Goal: Find specific page/section: Find specific page/section

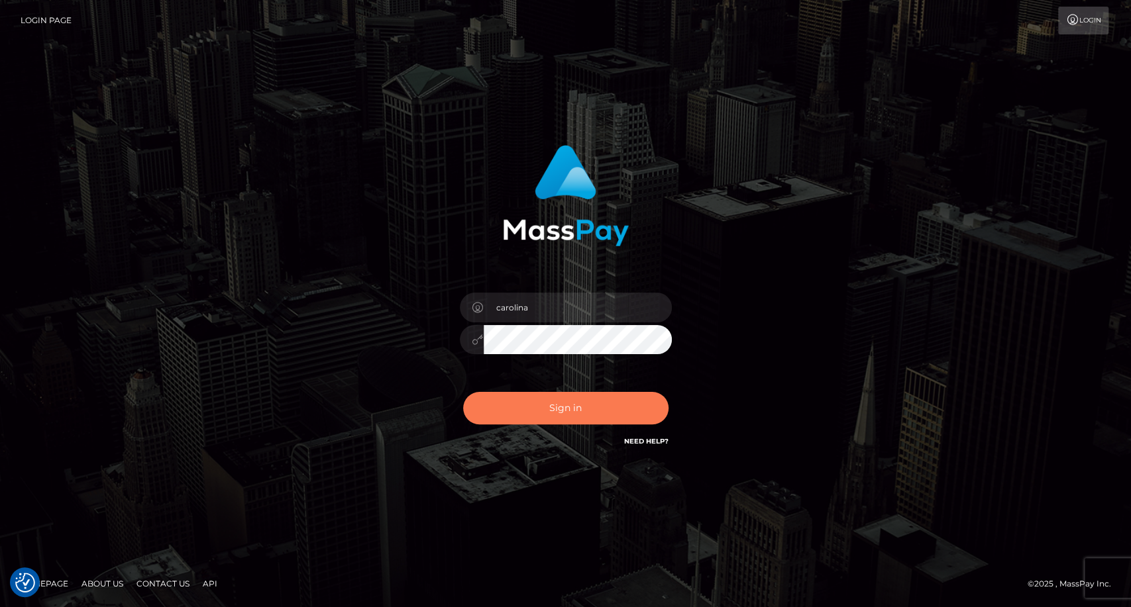
click at [561, 399] on button "Sign in" at bounding box center [565, 408] width 205 height 32
type input "carolina"
click at [562, 409] on button "Sign in" at bounding box center [565, 408] width 205 height 32
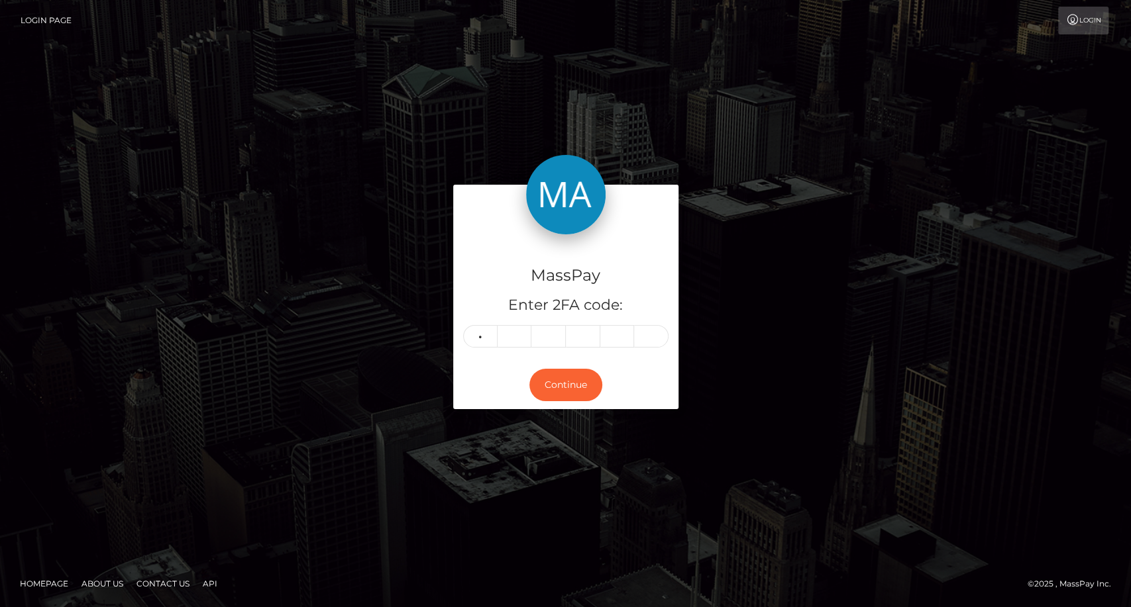
type input "2"
type input "6"
type input "4"
type input "9"
type input "3"
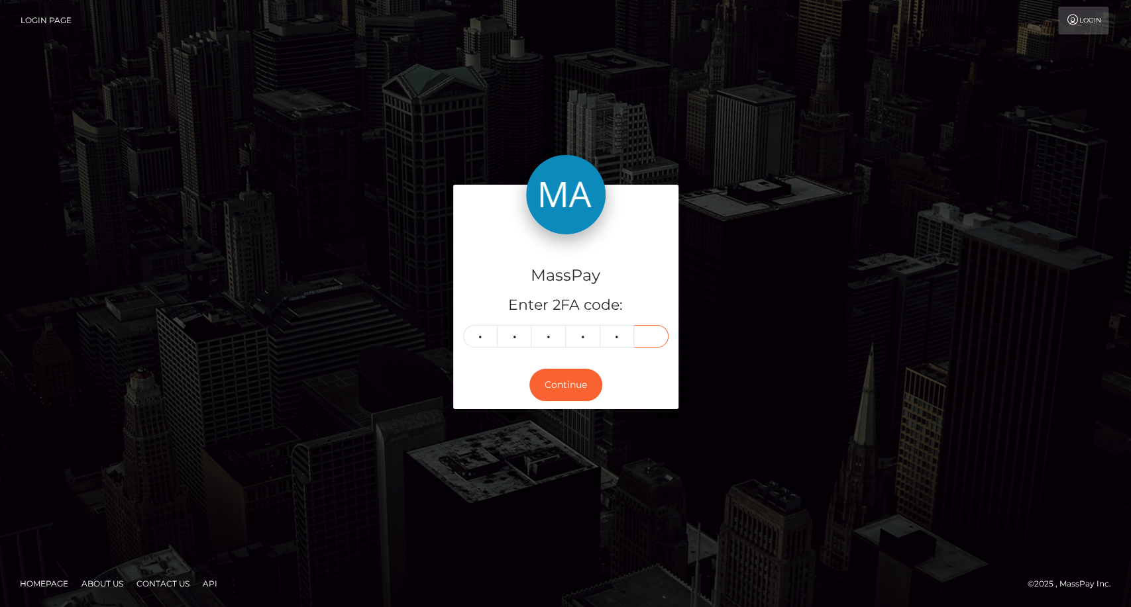
type input "5"
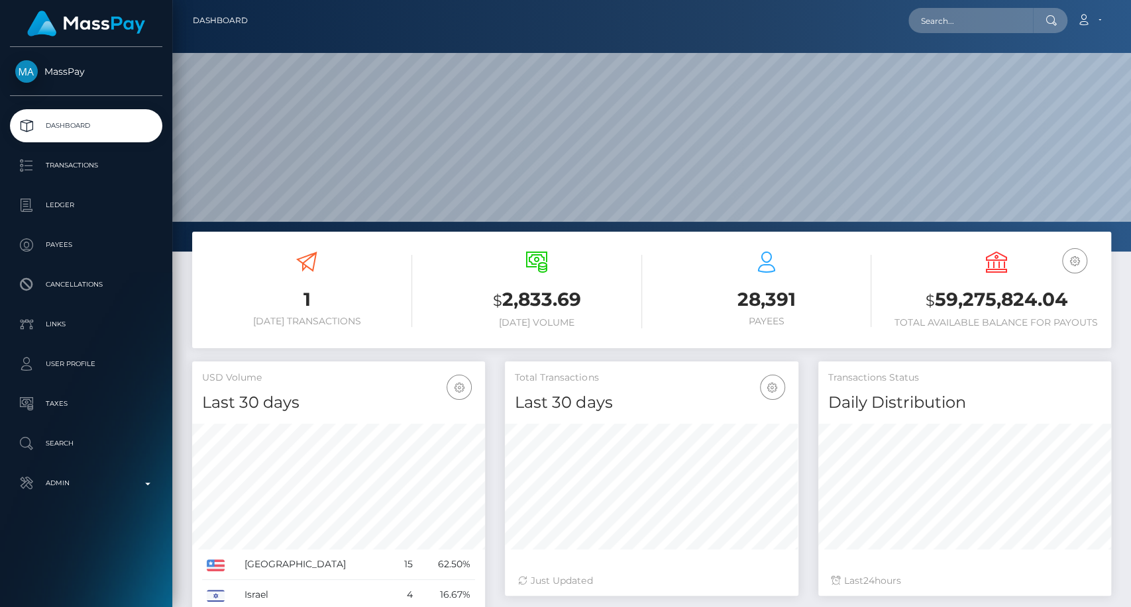
scroll to position [234, 293]
click at [970, 26] on input "text" at bounding box center [970, 20] width 125 height 25
paste input "cristina.ioanitiu13@gmail.com"
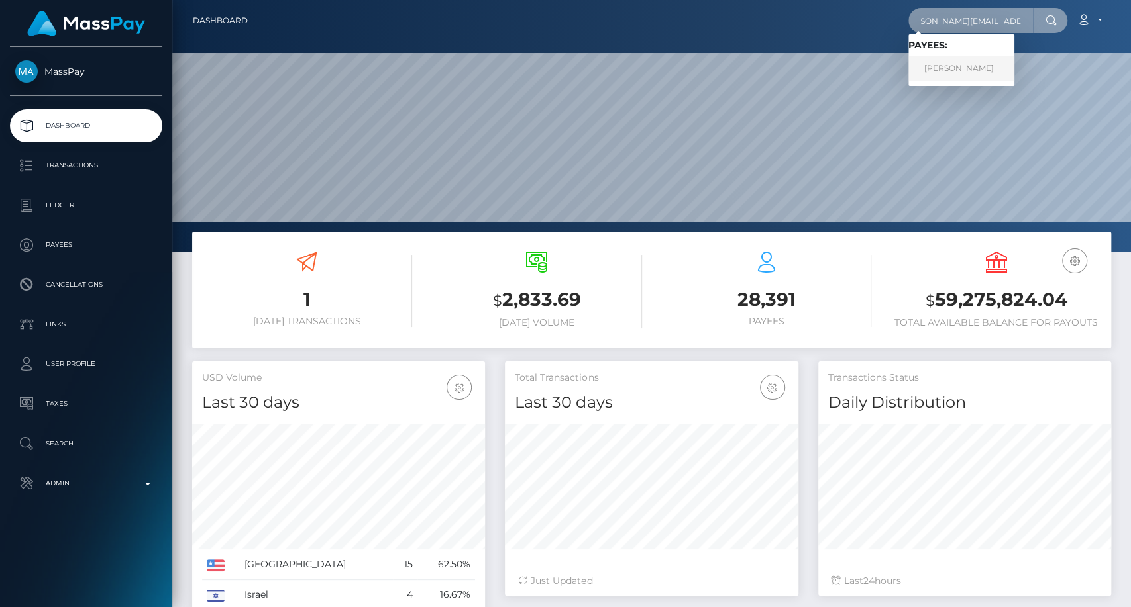
type input "cristina.ioanitiu13@gmail.com"
click at [985, 75] on link "Cristina Stefania Ioanitiu" at bounding box center [961, 68] width 106 height 25
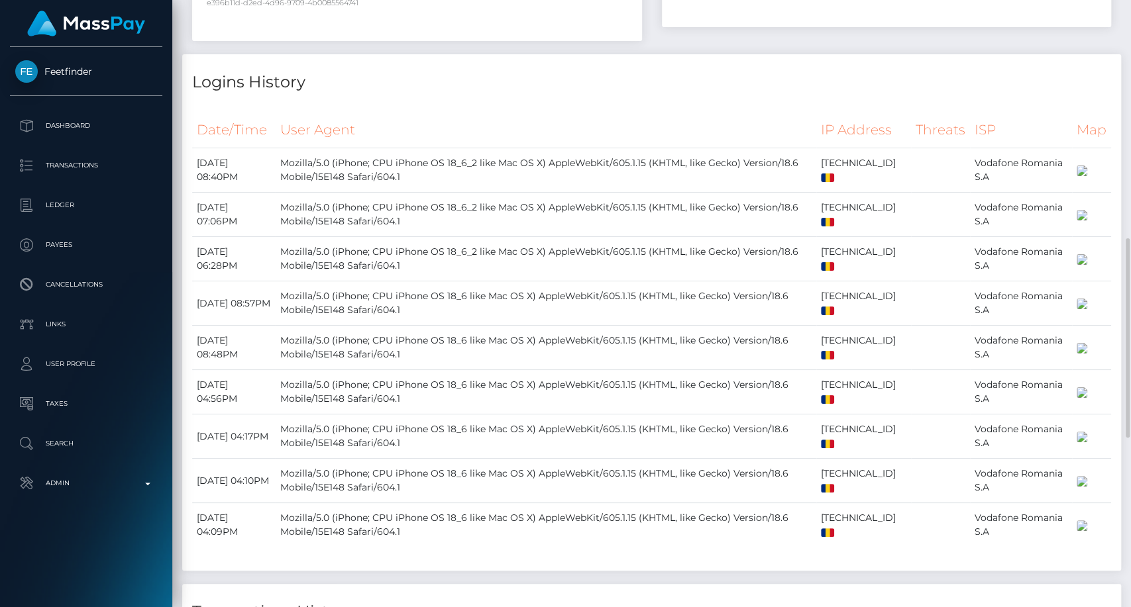
scroll to position [211, 0]
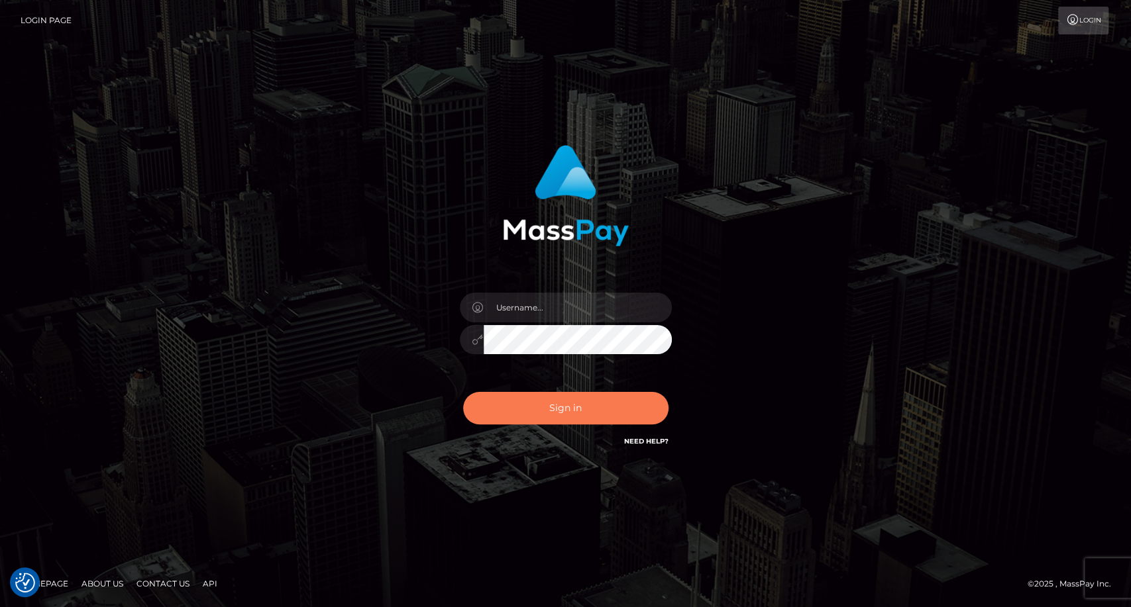
click at [587, 405] on button "Sign in" at bounding box center [565, 408] width 205 height 32
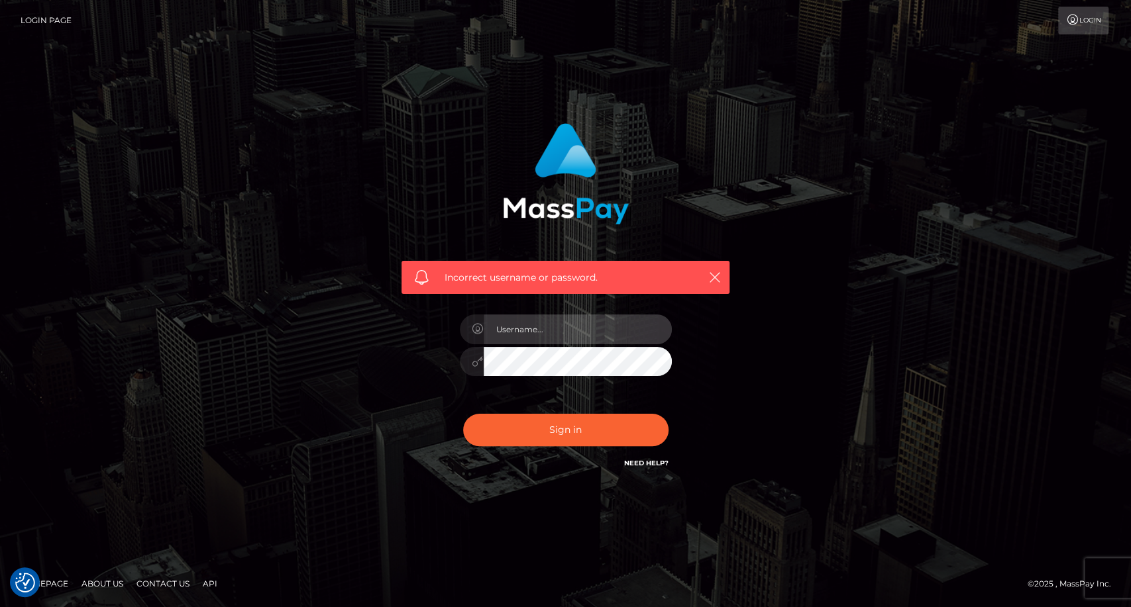
click at [519, 331] on input "text" at bounding box center [577, 330] width 188 height 30
type input "carolina"
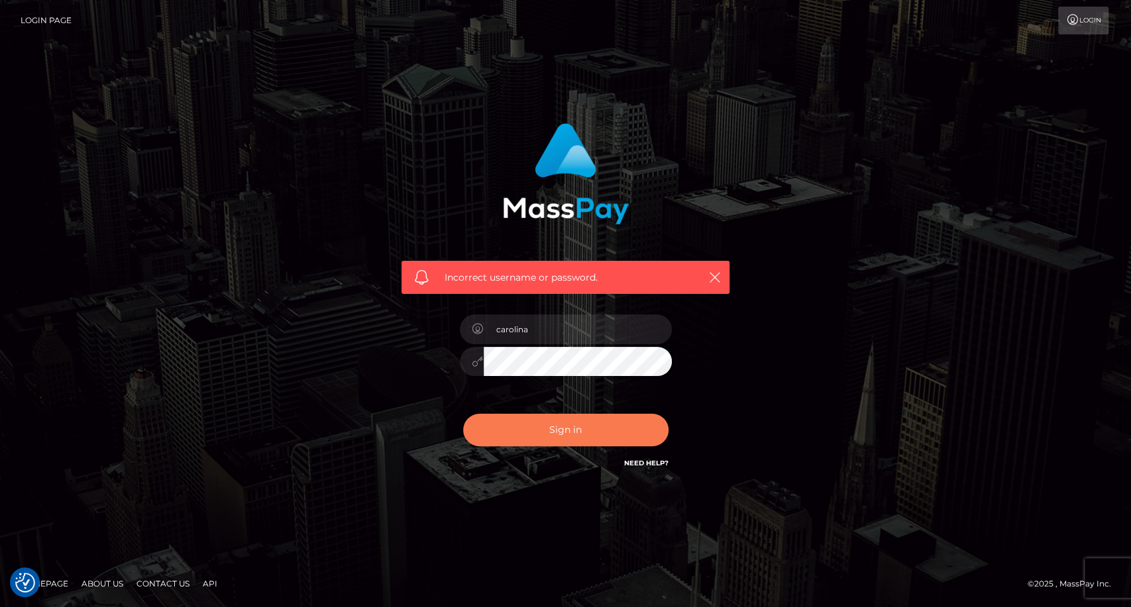
click at [540, 430] on button "Sign in" at bounding box center [565, 430] width 205 height 32
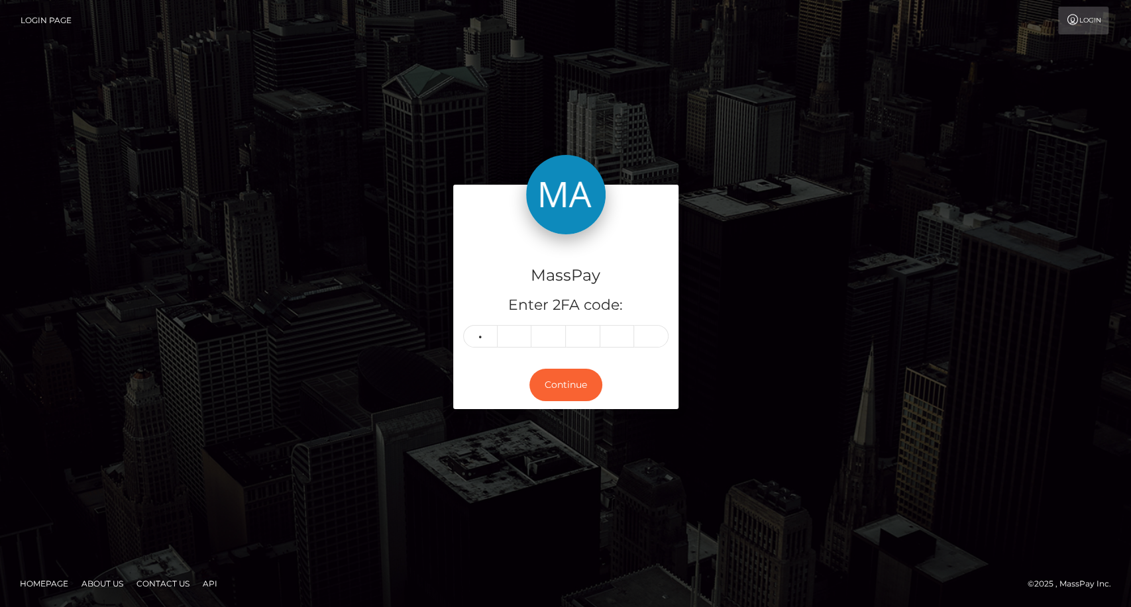
type input "8"
type input "4"
type input "7"
type input "9"
type input "5"
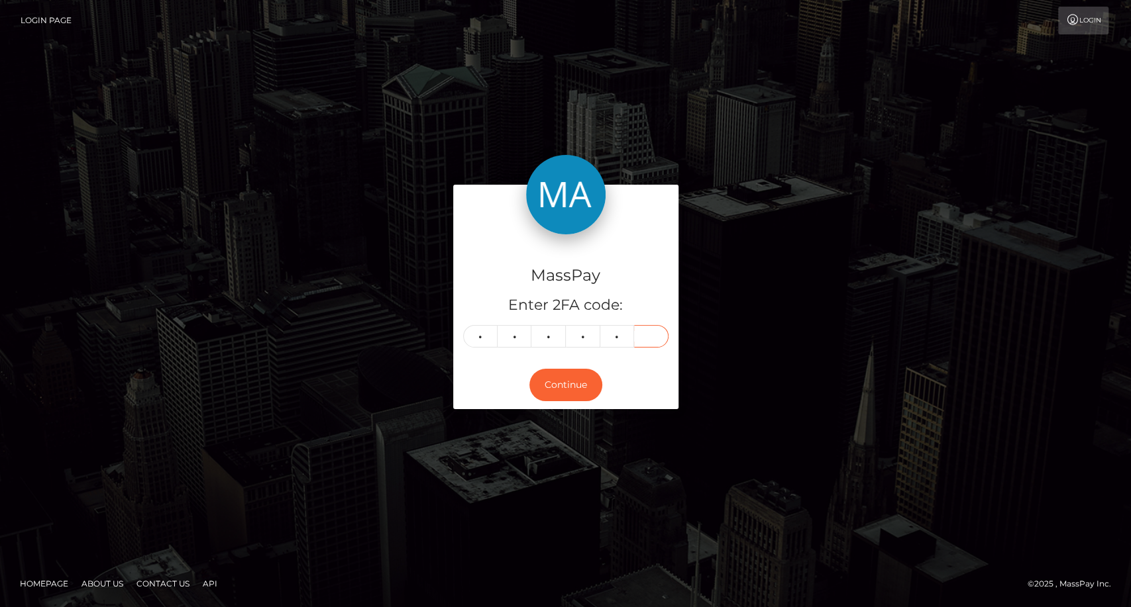
type input "9"
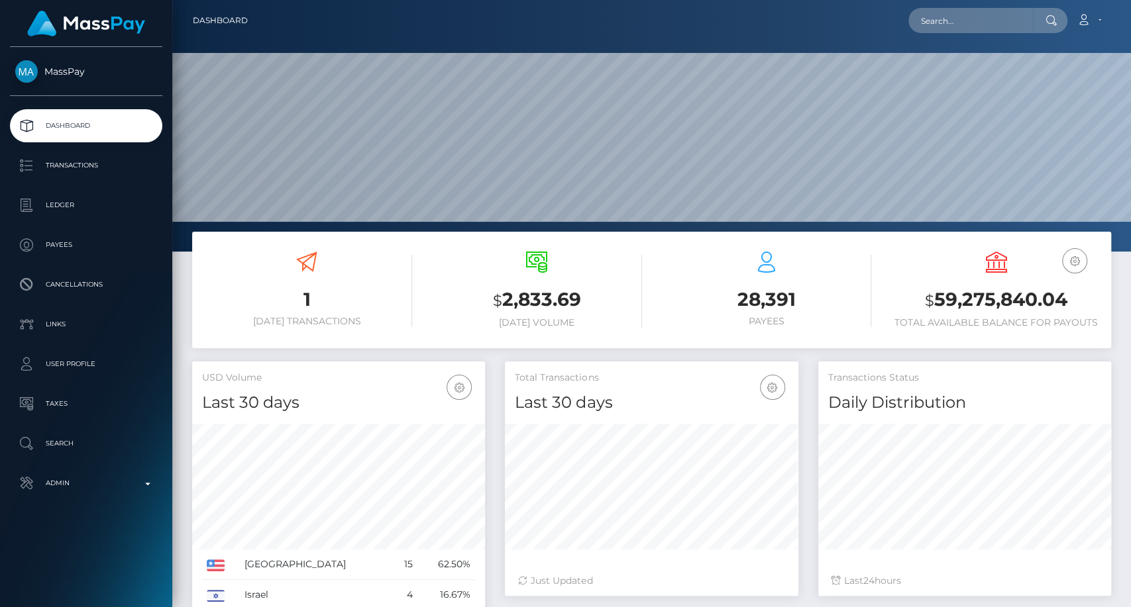
scroll to position [234, 293]
click at [938, 15] on input "text" at bounding box center [970, 20] width 125 height 25
paste input "sylviagati1@gmail.com"
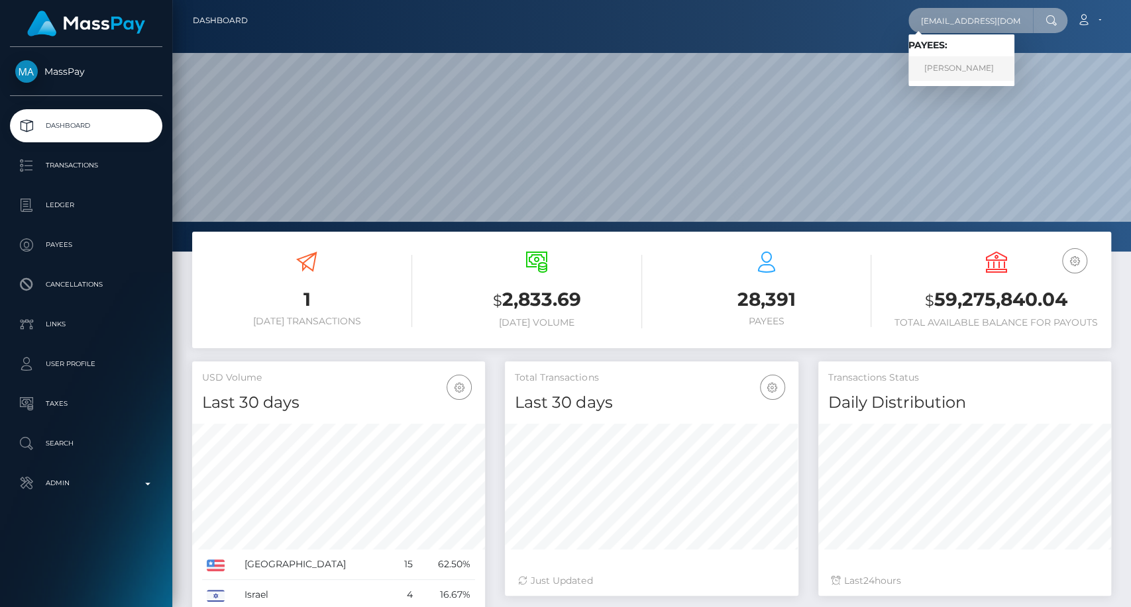
type input "sylviagati1@gmail.com"
click at [970, 76] on link "Gati Julius" at bounding box center [961, 68] width 106 height 25
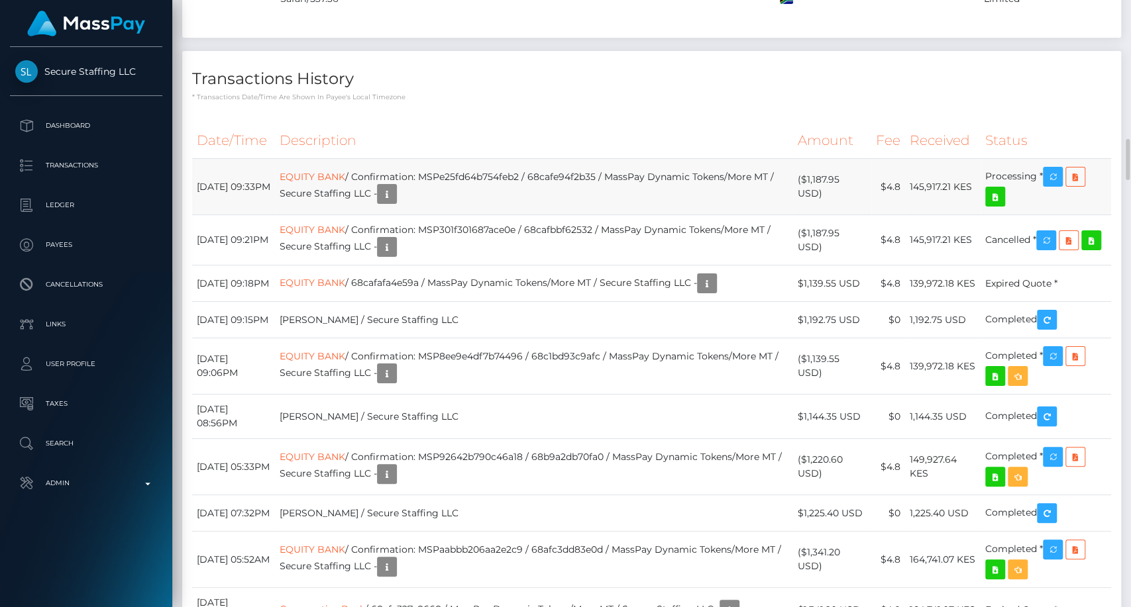
scroll to position [159, 293]
drag, startPoint x: 197, startPoint y: 305, endPoint x: 238, endPoint y: 321, distance: 44.0
click at [238, 215] on td "[DATE] 09:33PM" at bounding box center [233, 187] width 83 height 56
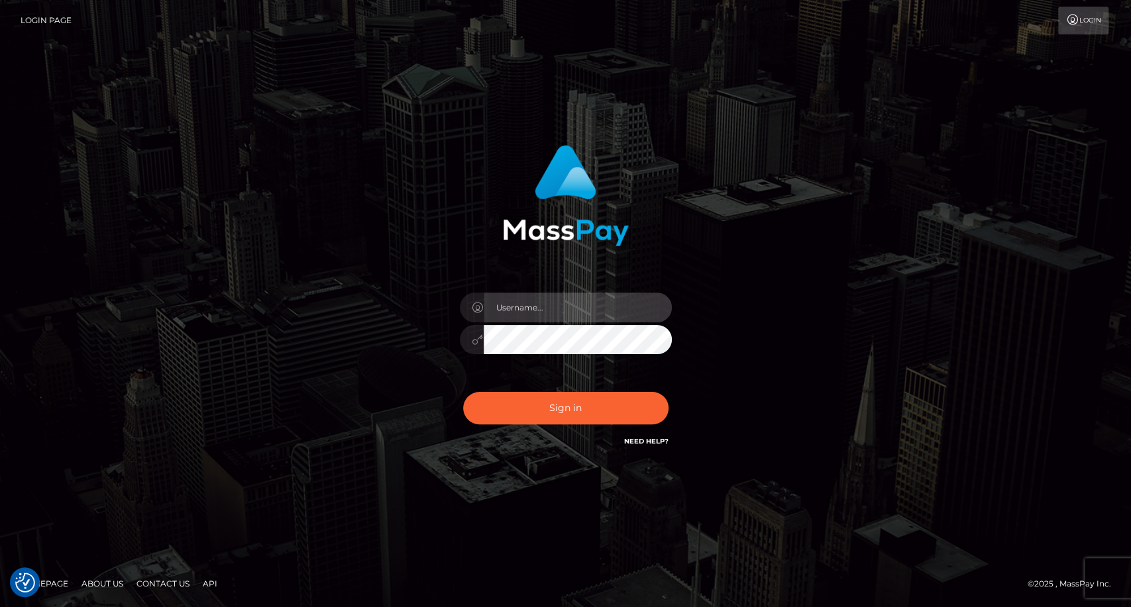
type input "carolina"
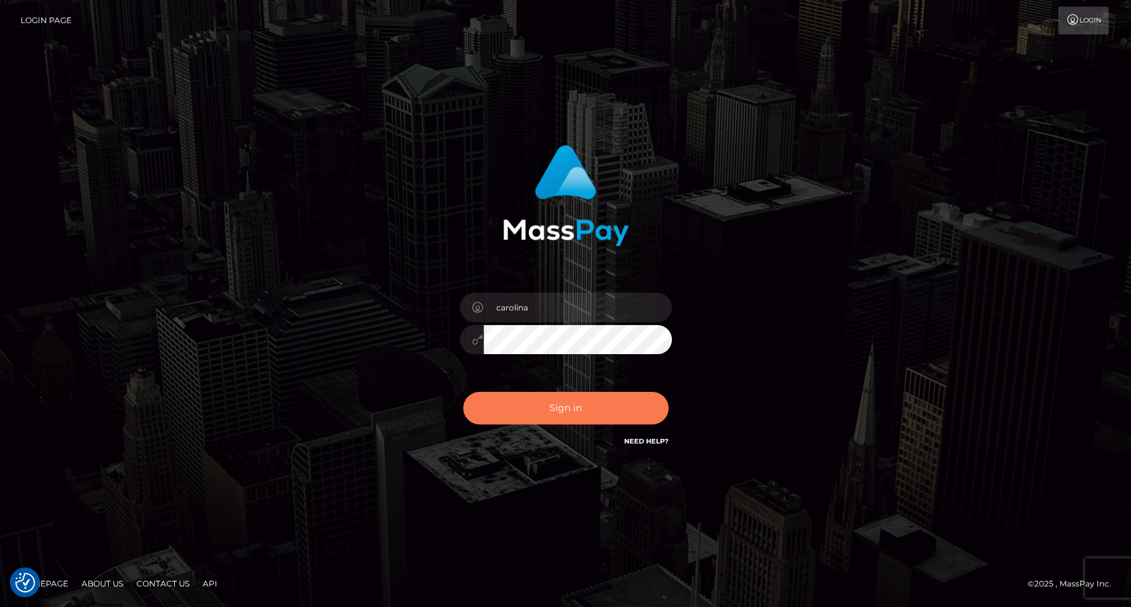
click at [570, 423] on button "Sign in" at bounding box center [565, 408] width 205 height 32
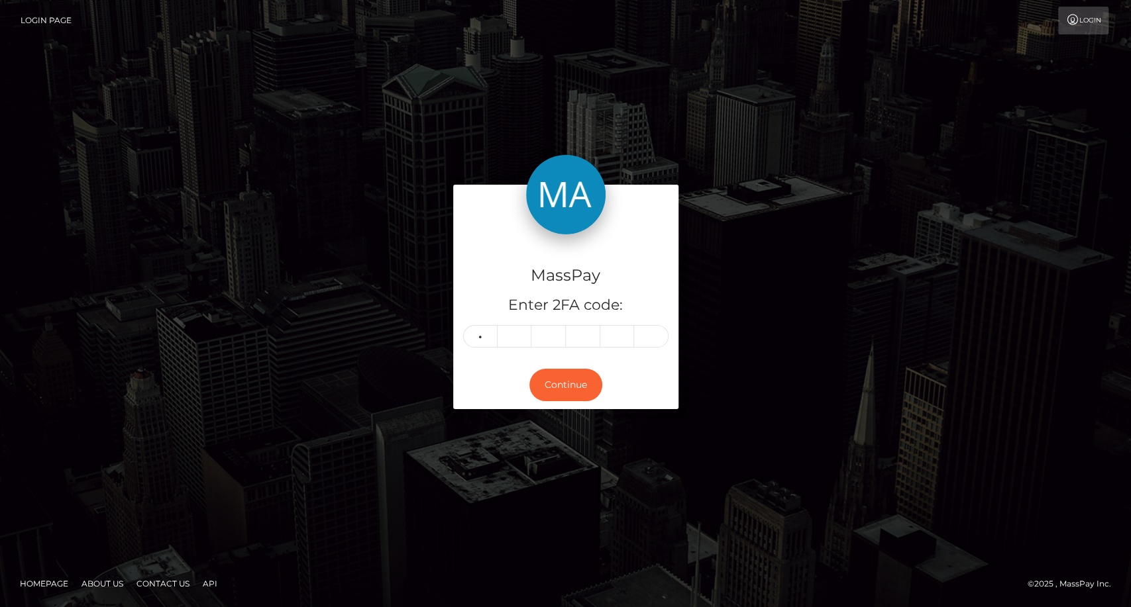
type input "3"
type input "6"
type input "2"
type input "9"
type input "1"
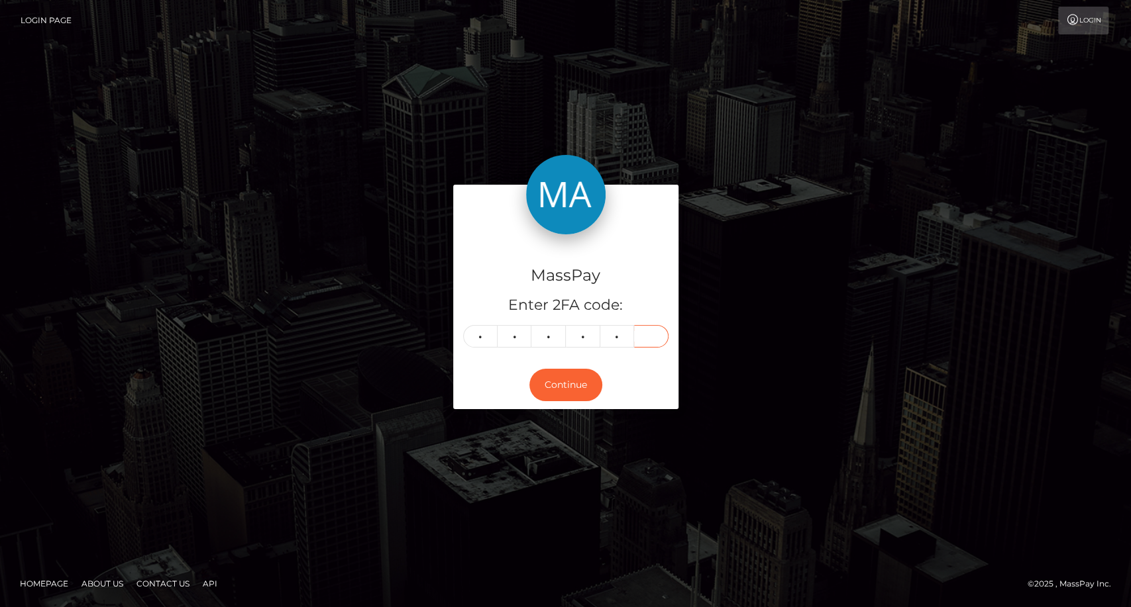
type input "2"
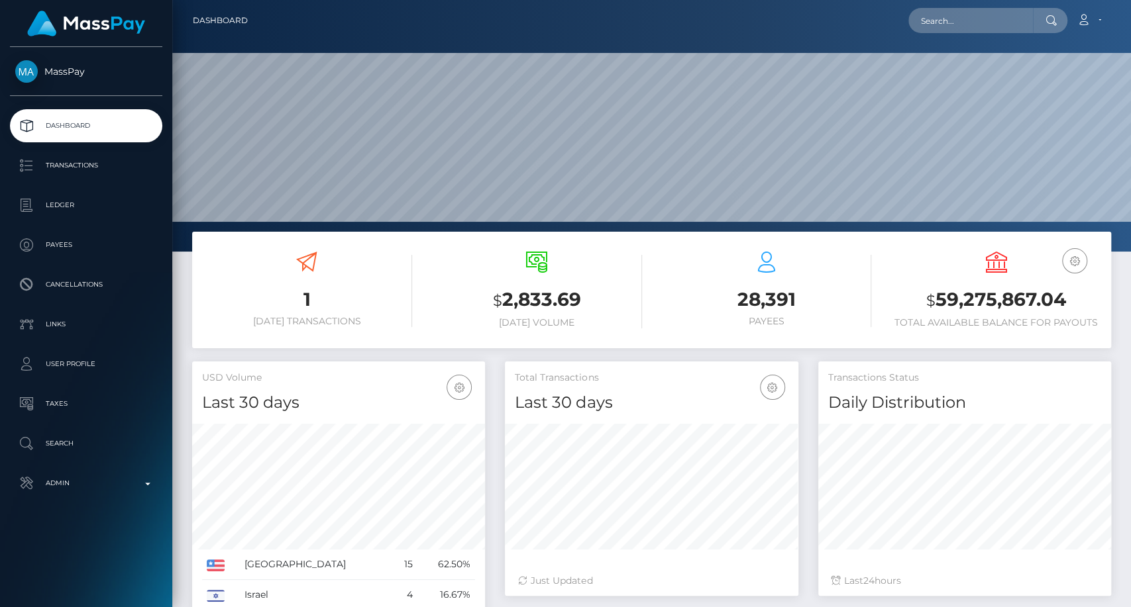
scroll to position [234, 293]
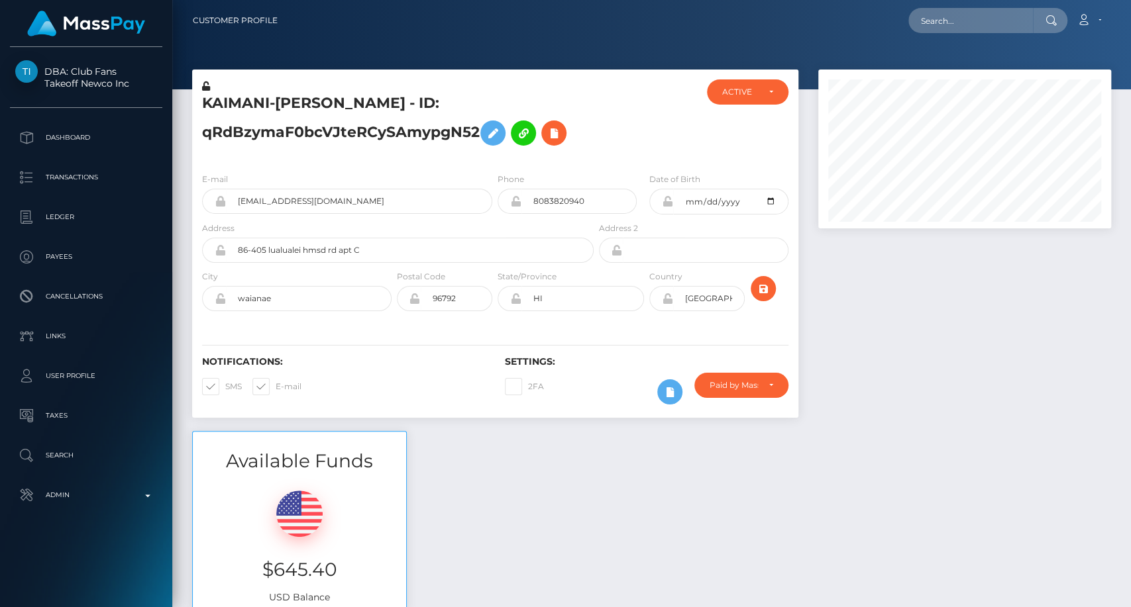
scroll to position [159, 293]
click at [1101, 425] on div at bounding box center [964, 251] width 313 height 362
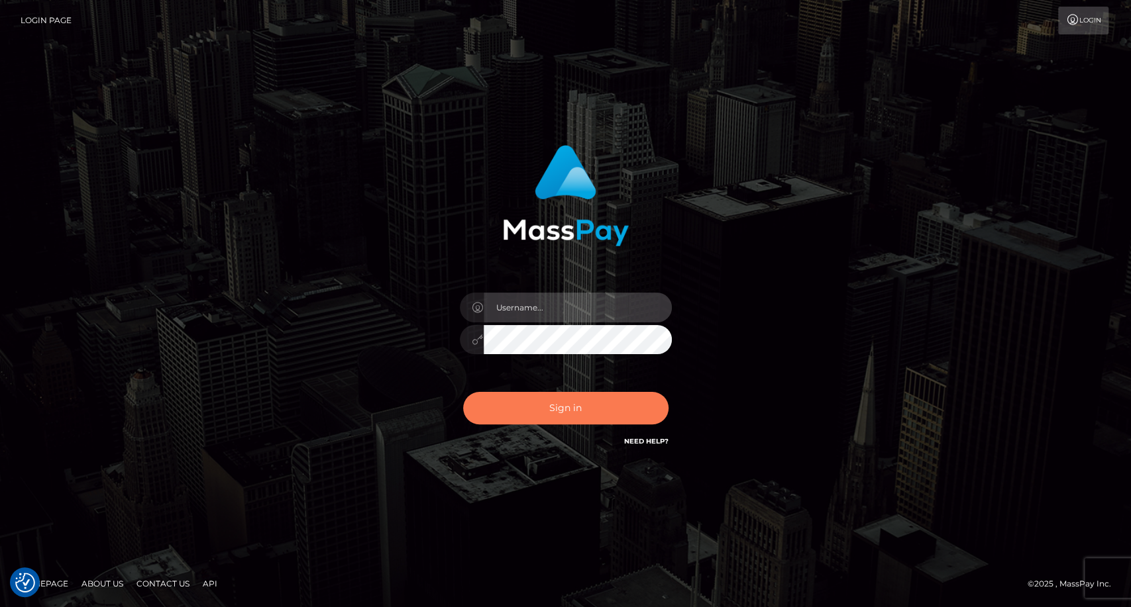
type input "carolina"
click at [569, 399] on button "Sign in" at bounding box center [565, 408] width 205 height 32
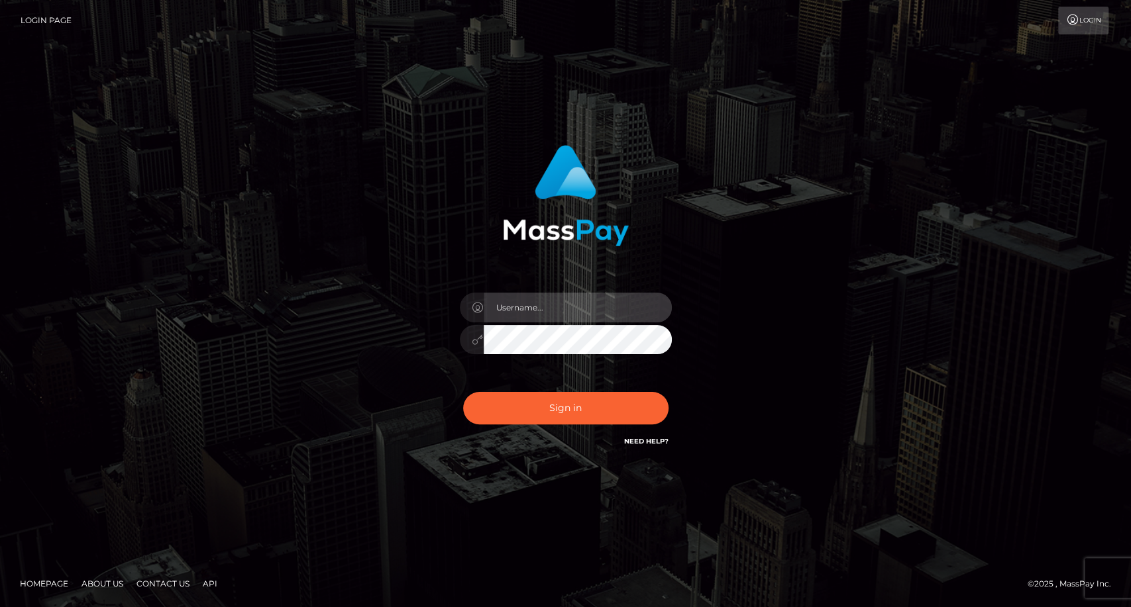
type input "carolina"
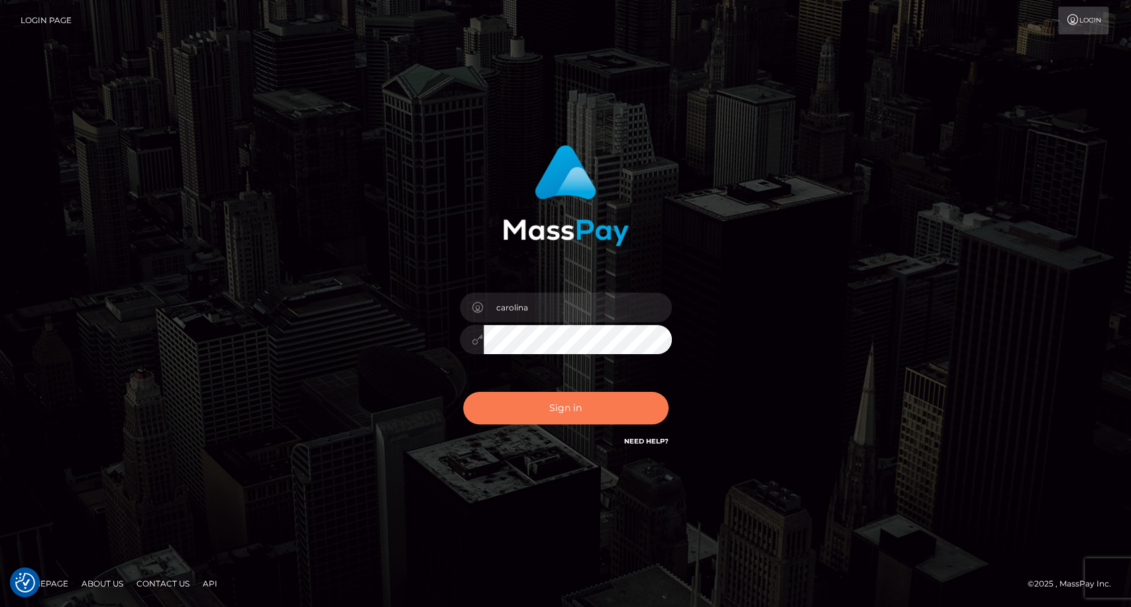
click at [567, 420] on button "Sign in" at bounding box center [565, 408] width 205 height 32
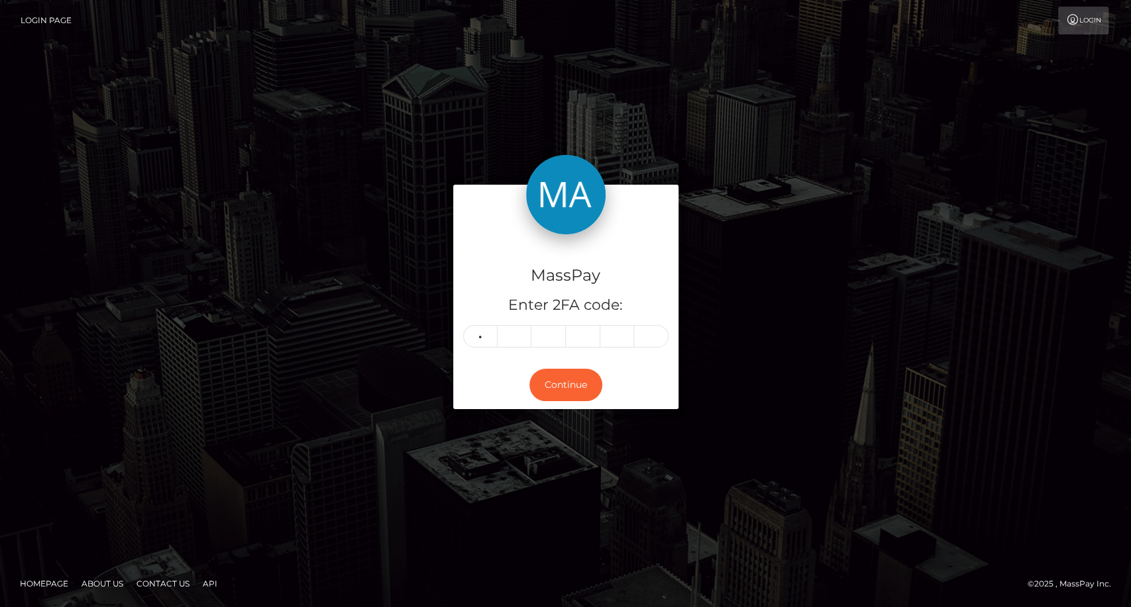
type input "2"
type input "5"
type input "4"
type input "3"
type input "2"
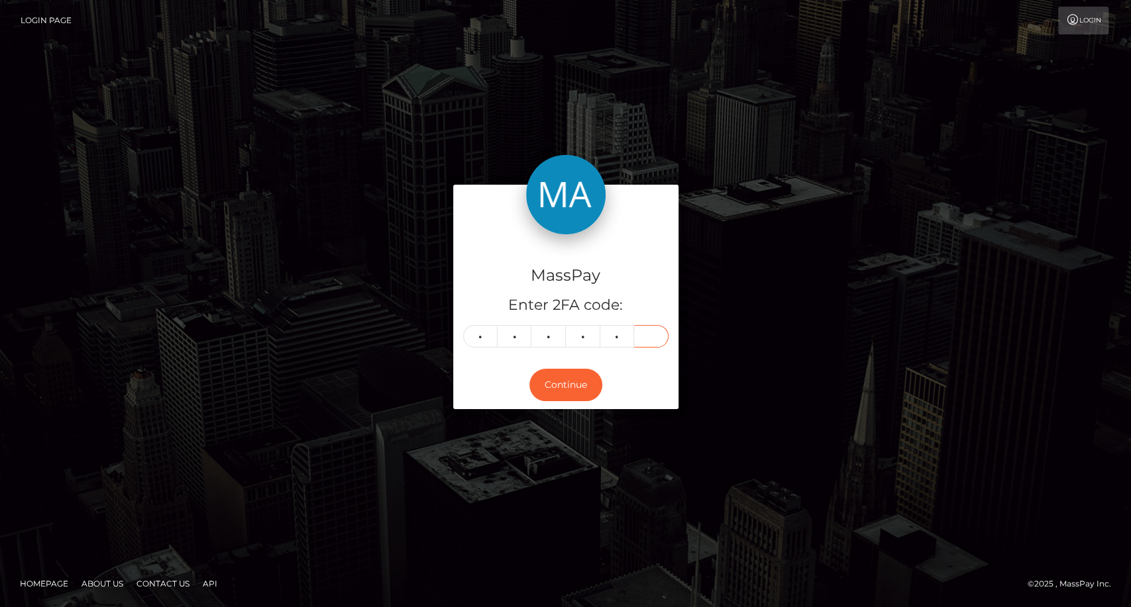
type input "2"
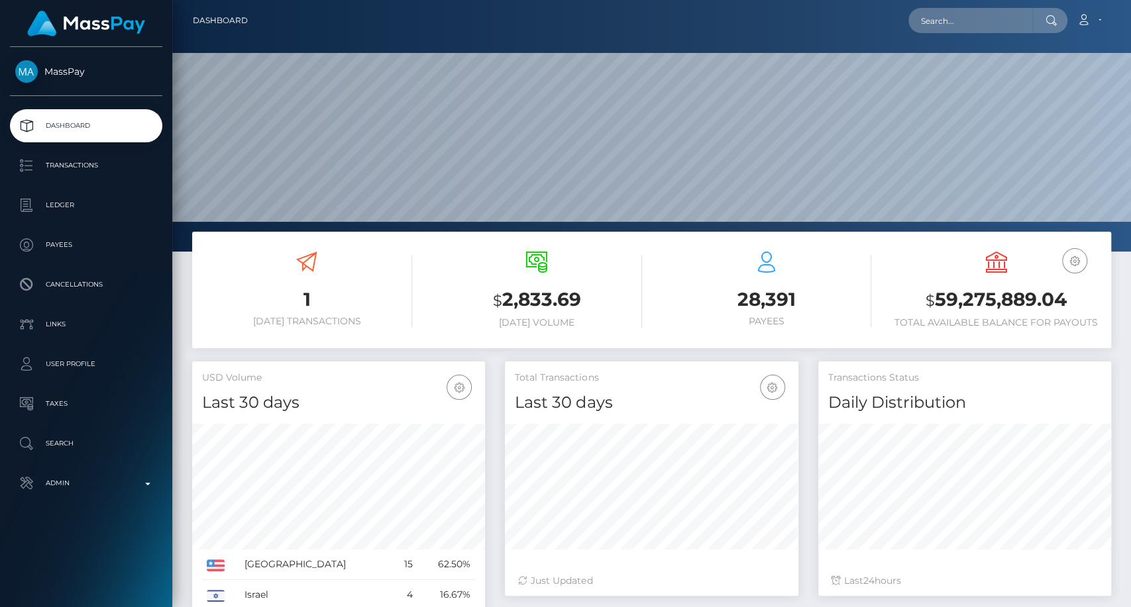
scroll to position [234, 293]
click at [974, 4] on nav "Dashboard Loading... Loading... Account Edit Profile" at bounding box center [651, 20] width 958 height 41
click at [974, 14] on input "text" at bounding box center [970, 20] width 125 height 25
paste input "shandunkolelo05@gmail.com"
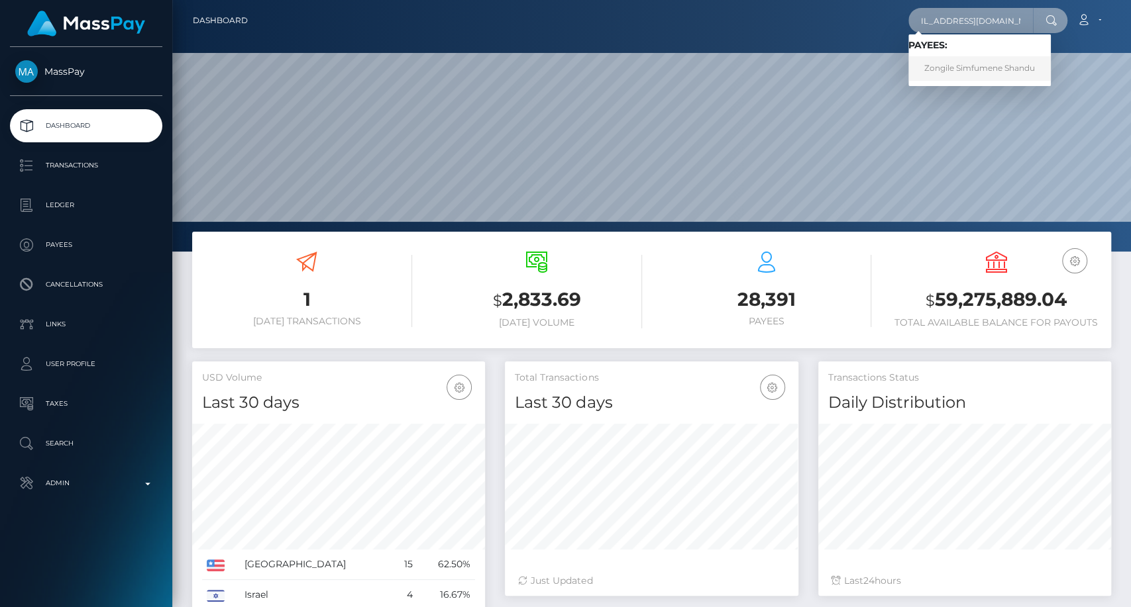
type input "shandunkolelo05@gmail.com"
click at [980, 78] on link "Zongile Simfumene Shandu" at bounding box center [979, 68] width 142 height 25
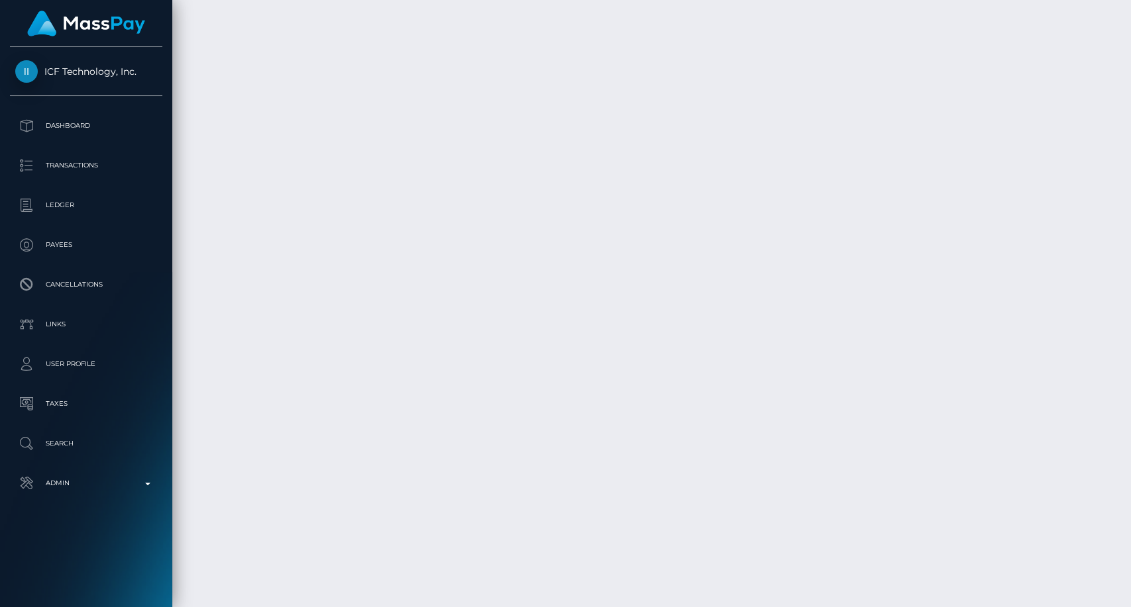
scroll to position [4282, 0]
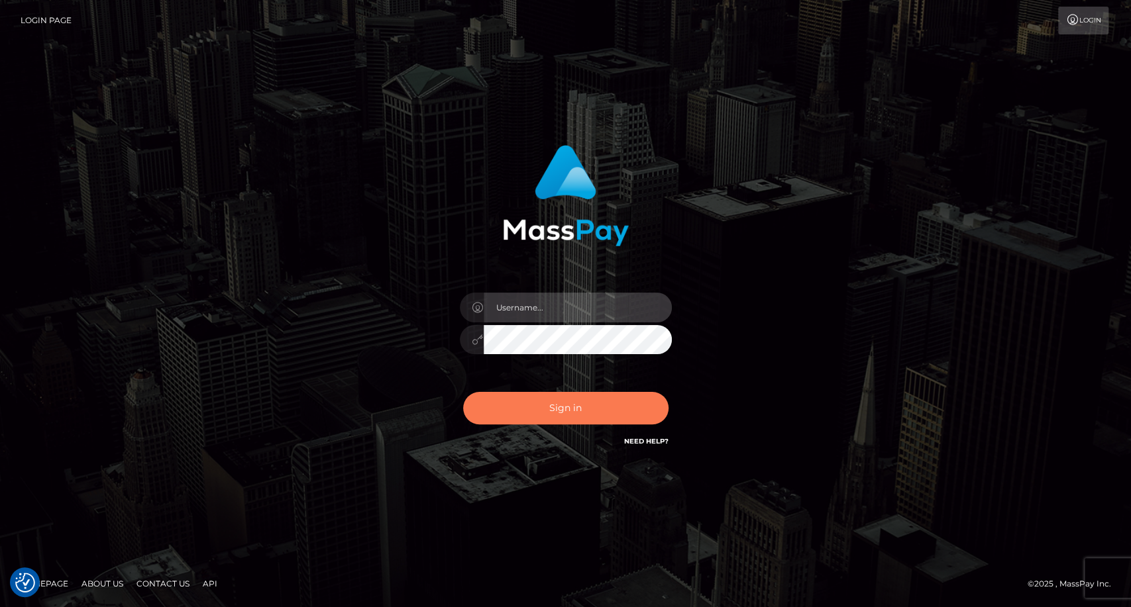
type input "carolina"
click at [573, 415] on button "Sign in" at bounding box center [565, 408] width 205 height 32
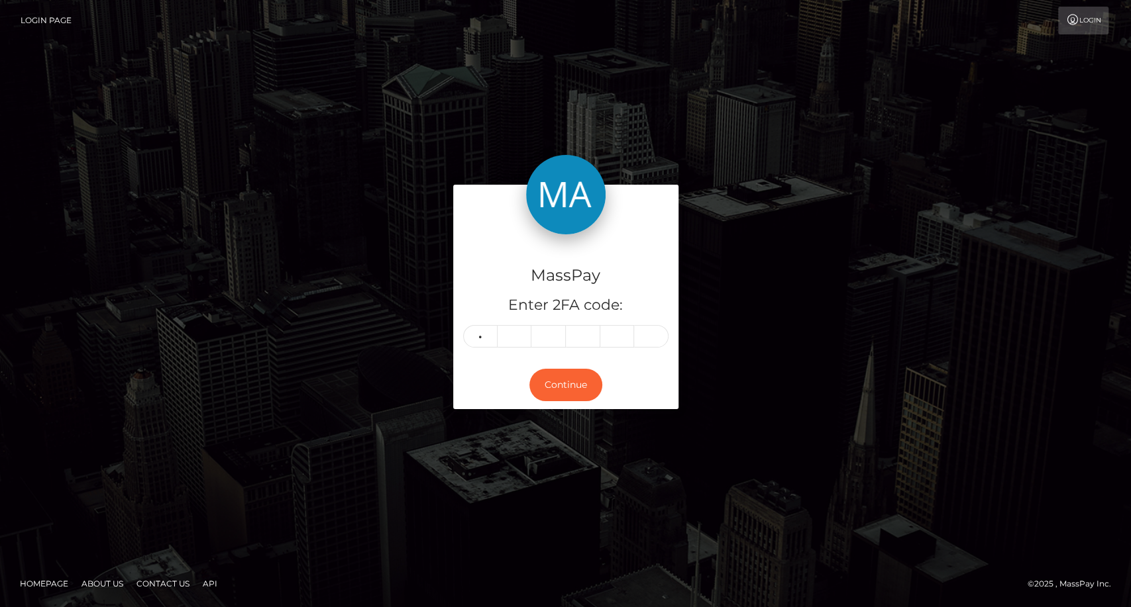
type input "6"
type input "7"
type input "5"
type input "2"
type input "5"
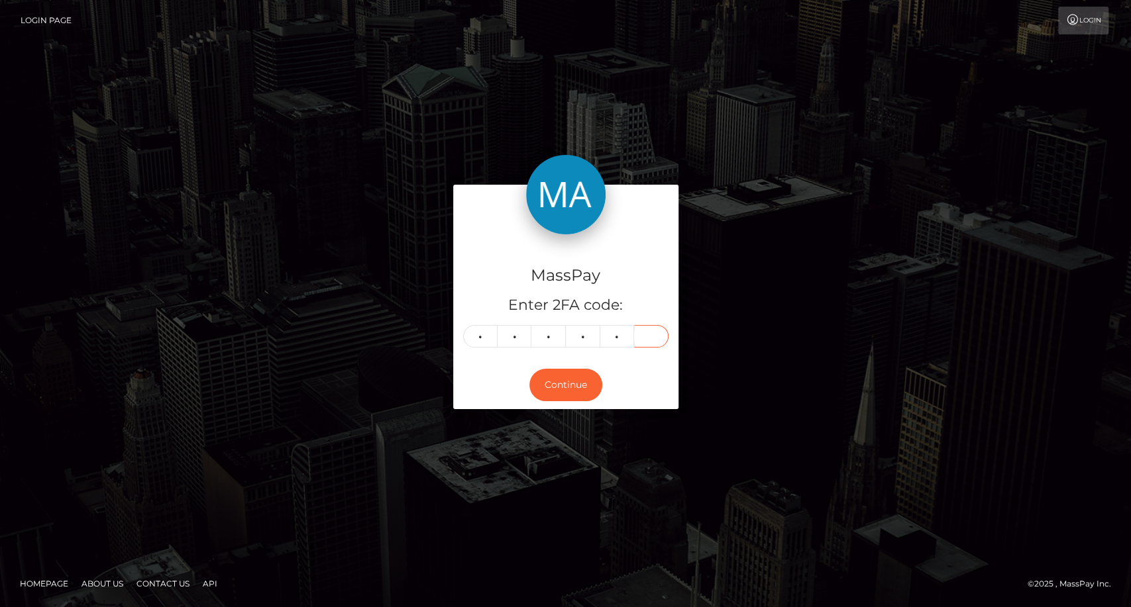
type input "1"
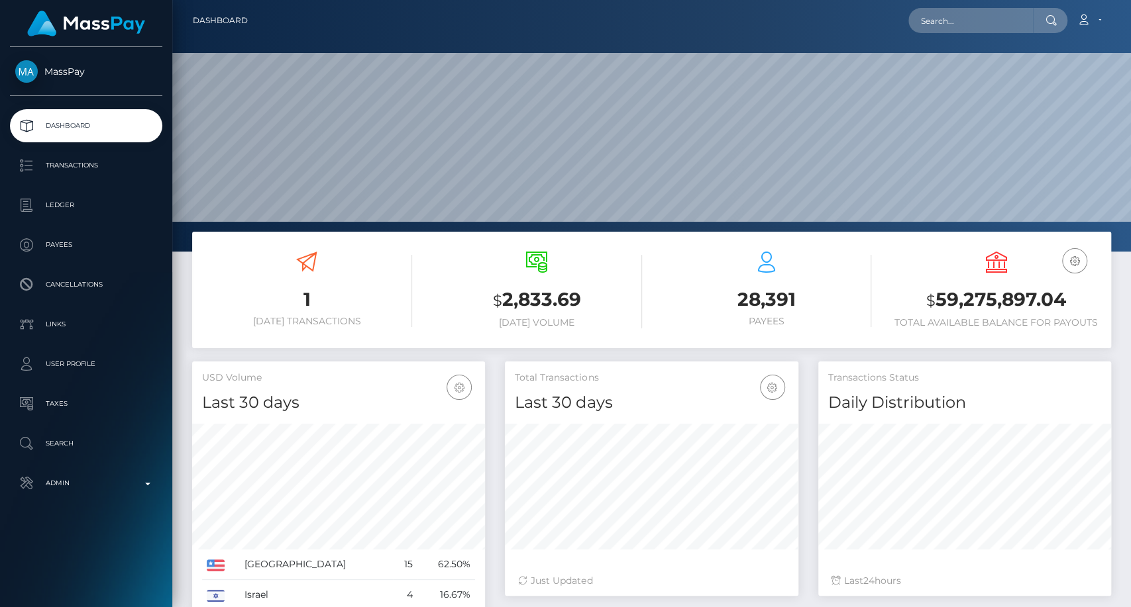
scroll to position [234, 293]
click at [966, 29] on input "text" at bounding box center [970, 20] width 125 height 25
paste input "[EMAIL_ADDRESS][DOMAIN_NAME]"
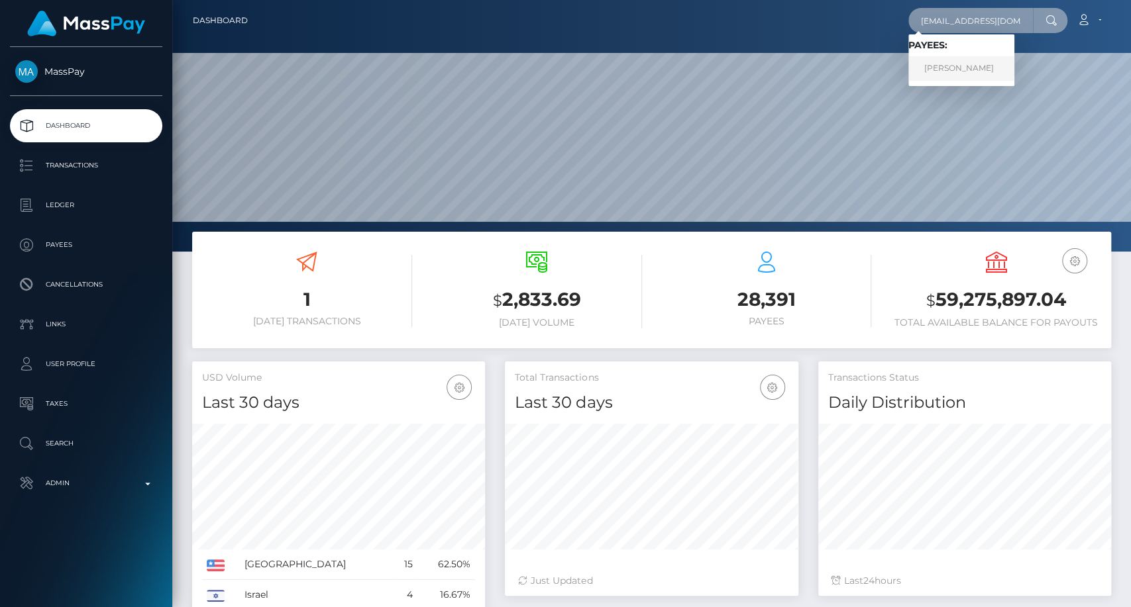
type input "[EMAIL_ADDRESS][DOMAIN_NAME]"
click at [967, 64] on link "[PERSON_NAME]" at bounding box center [961, 68] width 106 height 25
